Goal: Book appointment/travel/reservation

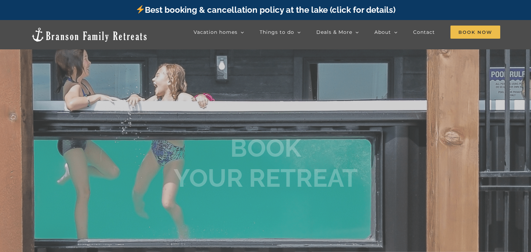
scroll to position [322, 0]
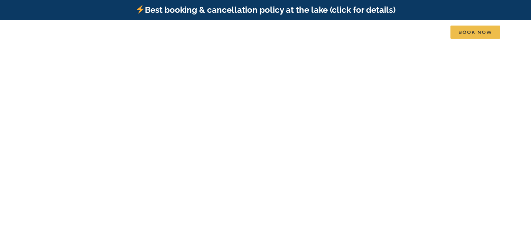
scroll to position [0, -3457]
